Goal: Task Accomplishment & Management: Manage account settings

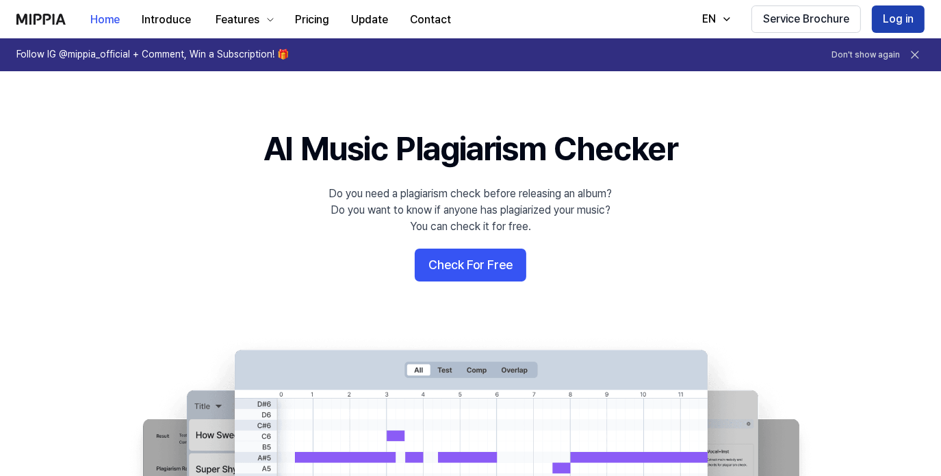
click at [885, 16] on button "Log in" at bounding box center [898, 18] width 53 height 27
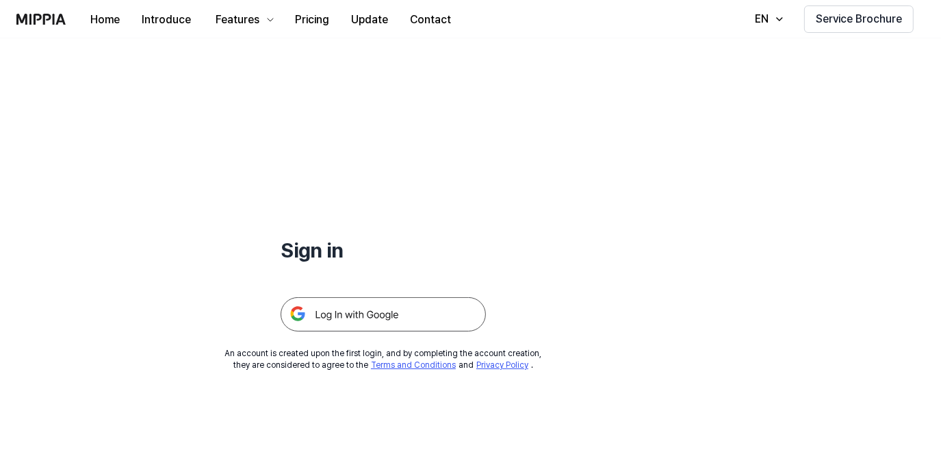
click at [387, 316] on img at bounding box center [383, 314] width 205 height 34
